Goal: Information Seeking & Learning: Learn about a topic

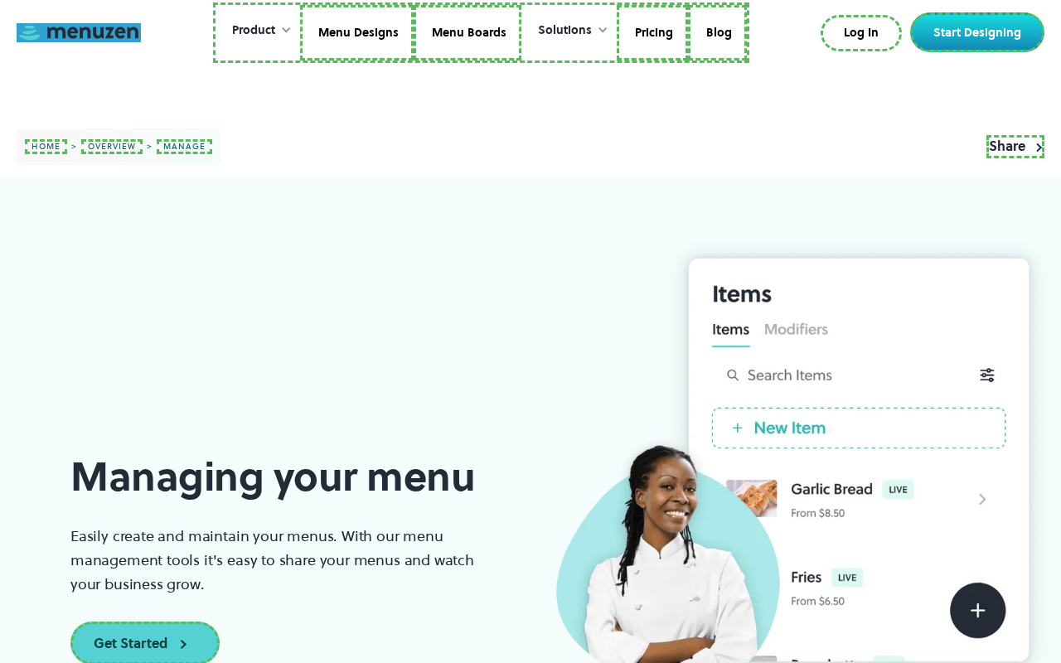
click at [79, 32] on link at bounding box center [79, 32] width 124 height 19
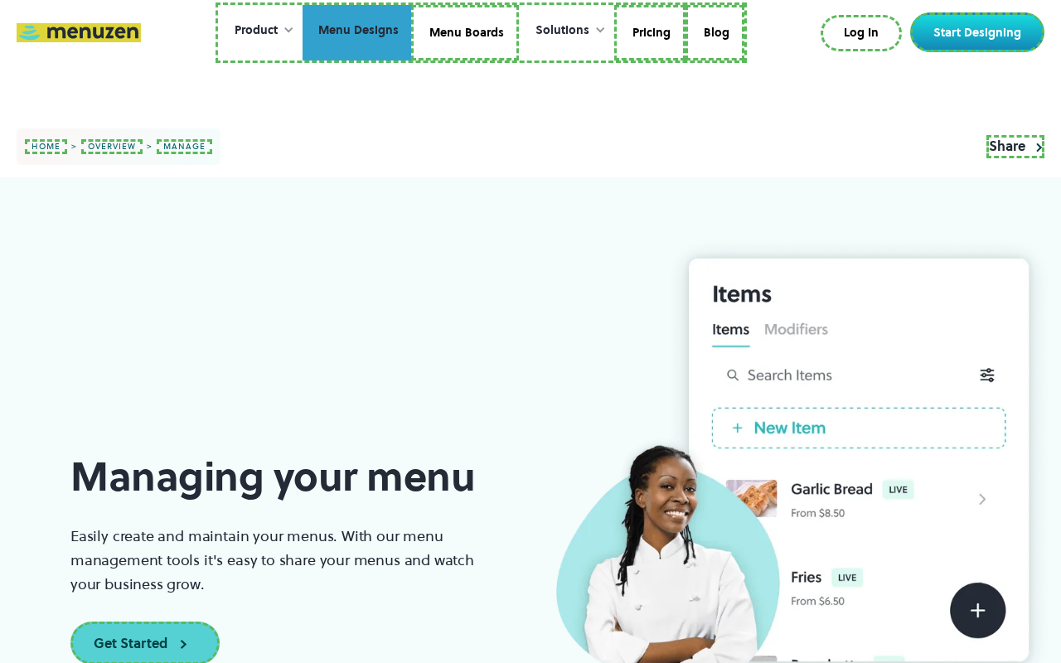
click at [358, 32] on link "Menu Designs" at bounding box center [356, 33] width 109 height 56
click at [464, 32] on link "Menu Boards" at bounding box center [465, 33] width 108 height 56
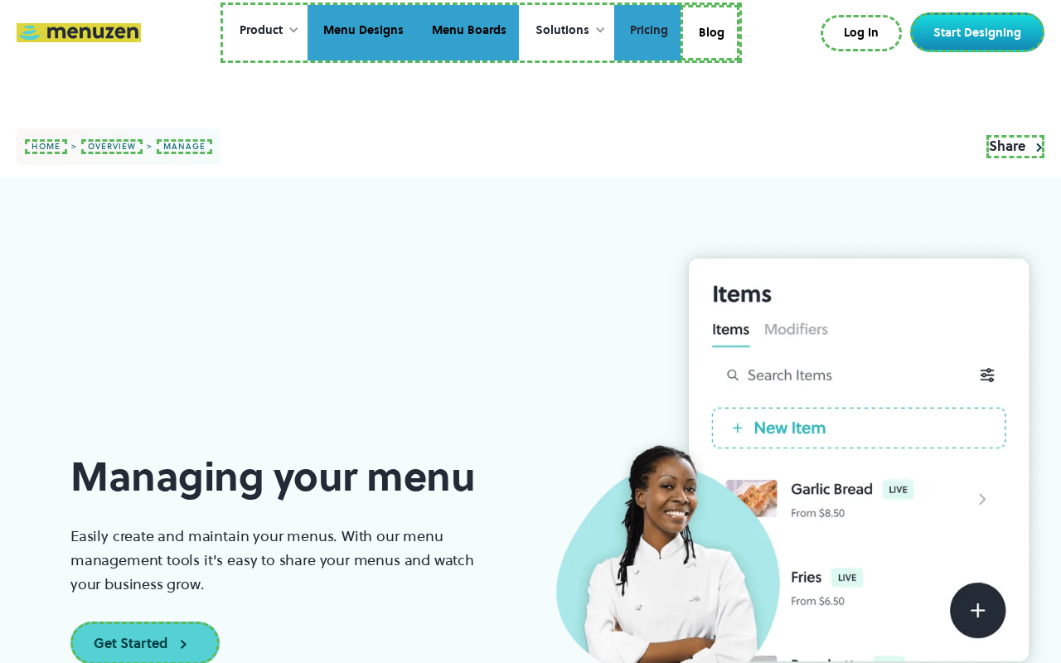
click at [645, 32] on link "Pricing" at bounding box center [647, 33] width 66 height 56
click at [709, 30] on link "Blog" at bounding box center [709, 33] width 59 height 56
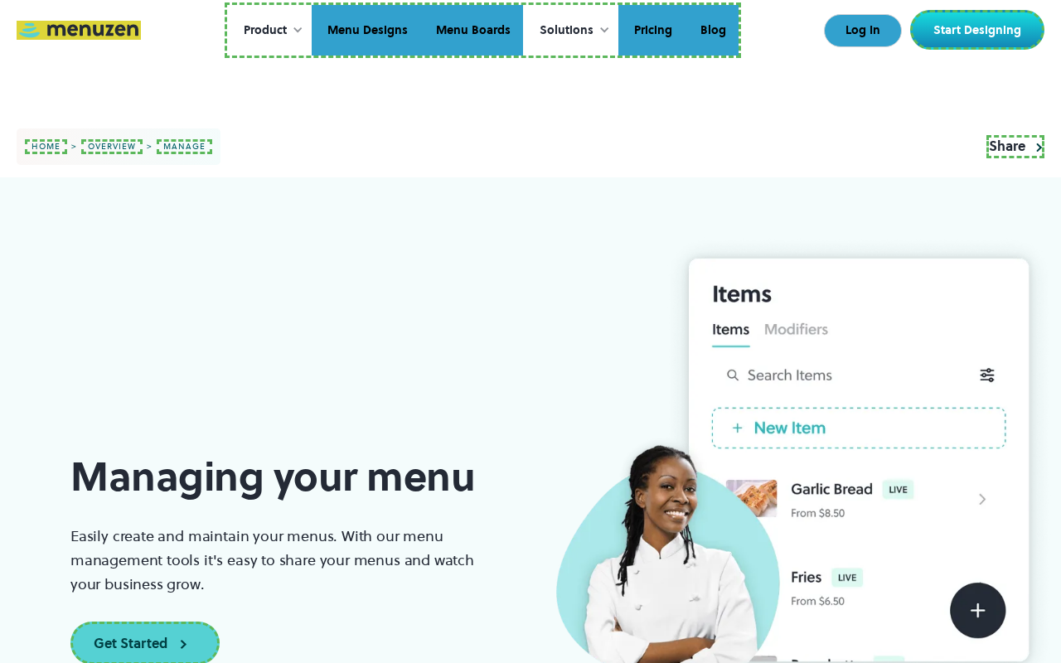
click at [864, 31] on link "Log In" at bounding box center [863, 30] width 78 height 33
click at [980, 30] on link "Start Designing" at bounding box center [977, 30] width 134 height 40
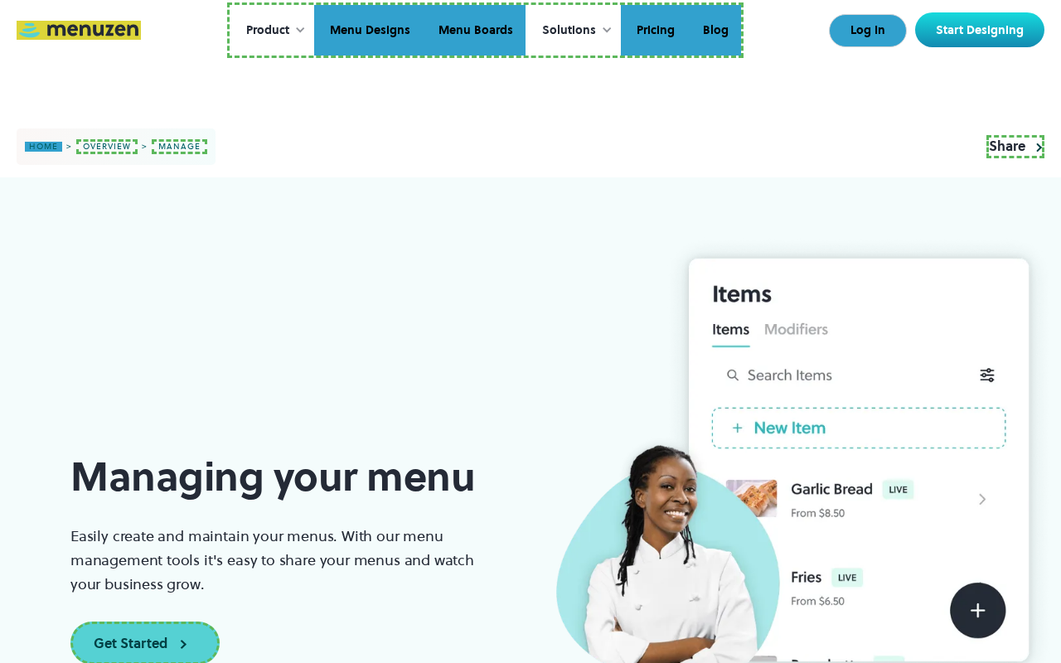
click at [43, 147] on link "home" at bounding box center [43, 147] width 37 height 10
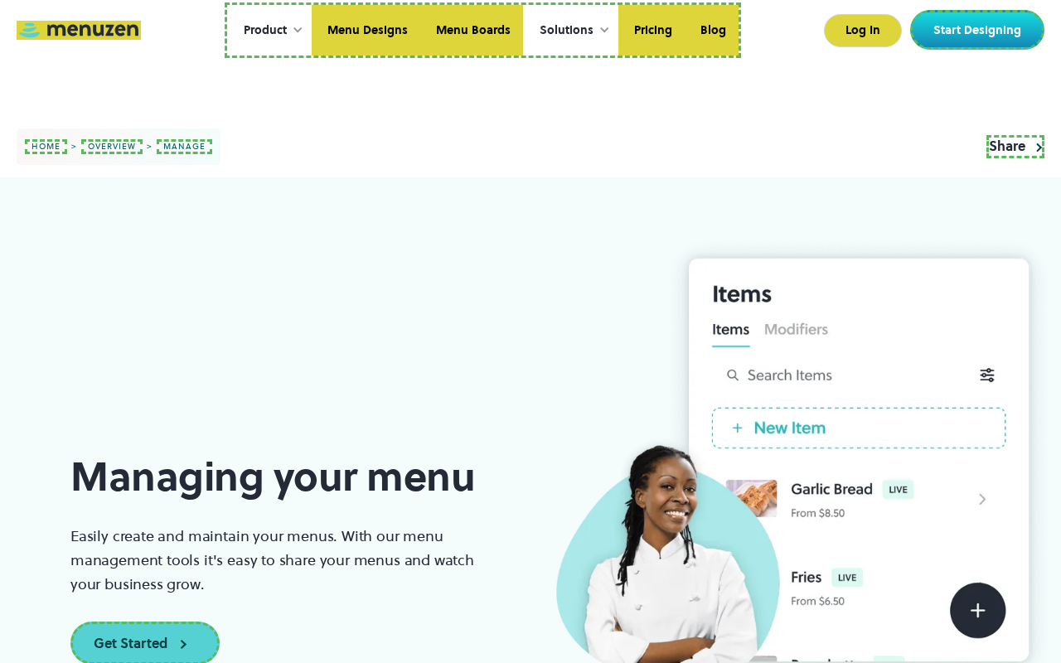
click at [104, 147] on link "overview" at bounding box center [111, 146] width 61 height 15
